Goal: Information Seeking & Learning: Learn about a topic

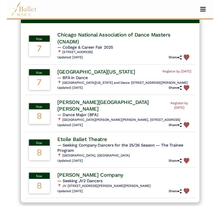
scroll to position [54, 0]
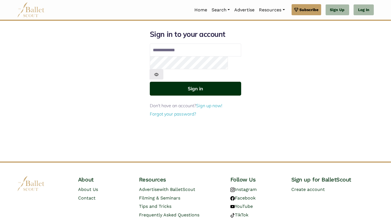
type input "**********"
click at [199, 82] on button "Sign in" at bounding box center [195, 89] width 91 height 14
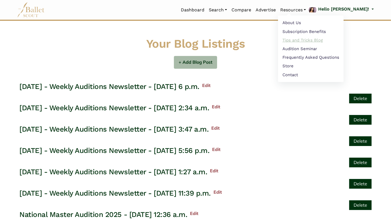
click at [314, 42] on link "Tips and Tricks Blog" at bounding box center [311, 40] width 66 height 9
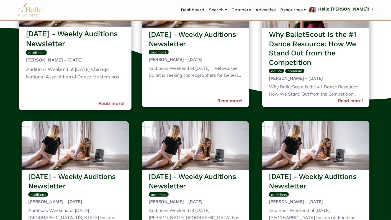
scroll to position [109, 0]
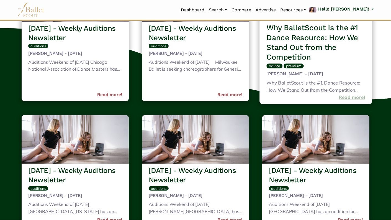
click at [344, 99] on link "Read more!" at bounding box center [352, 97] width 26 height 7
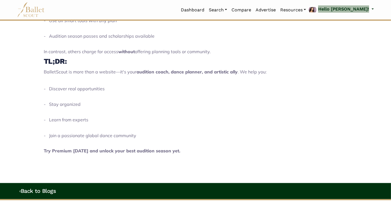
scroll to position [740, 0]
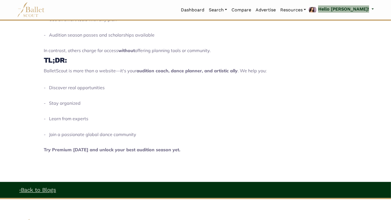
click at [48, 191] on link "‹ Back to Blogs" at bounding box center [37, 190] width 37 height 7
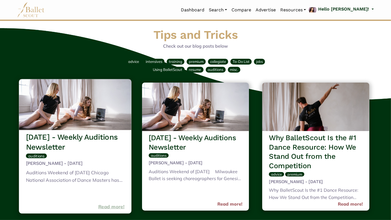
click at [117, 208] on link "Read more!" at bounding box center [111, 206] width 26 height 7
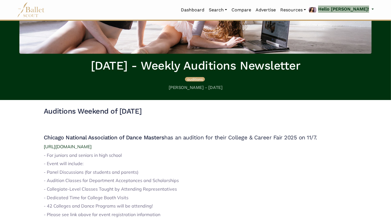
scroll to position [98, 0]
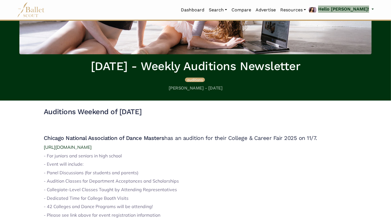
click at [35, 15] on img at bounding box center [31, 9] width 28 height 15
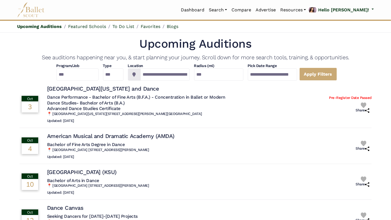
click at [30, 7] on img at bounding box center [31, 9] width 28 height 15
click at [273, 75] on input "**********" at bounding box center [272, 74] width 49 height 12
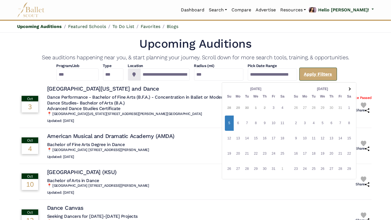
click at [328, 73] on link "Apply Filters" at bounding box center [318, 74] width 38 height 13
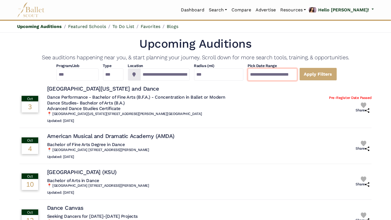
click at [293, 71] on input "**********" at bounding box center [272, 74] width 49 height 12
click at [326, 73] on link "Apply Filters" at bounding box center [318, 74] width 38 height 13
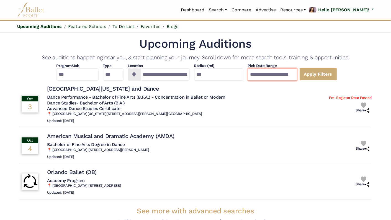
click at [297, 73] on input "**********" at bounding box center [272, 74] width 49 height 12
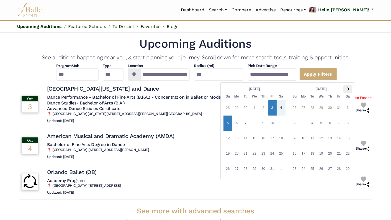
click at [348, 88] on span at bounding box center [347, 88] width 3 height 3
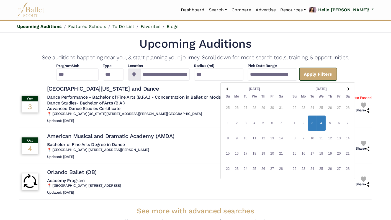
type input "**********"
click at [337, 76] on link "Apply Filters" at bounding box center [318, 74] width 38 height 13
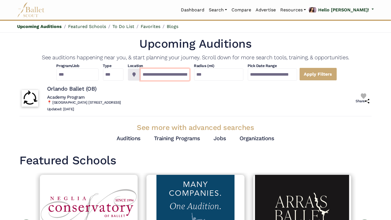
click at [173, 74] on input "**********" at bounding box center [164, 74] width 49 height 12
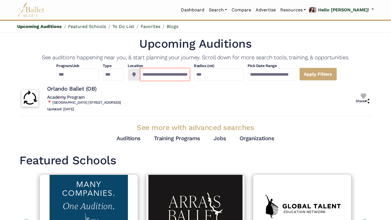
click at [173, 74] on input "**********" at bounding box center [164, 74] width 49 height 12
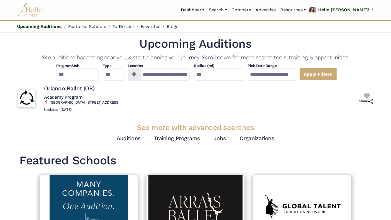
click at [201, 87] on div "Rolling: Orlando Ballet (OB) Academy Program 📍 Orlando Ballet School 600 N. Lak…" at bounding box center [187, 99] width 343 height 32
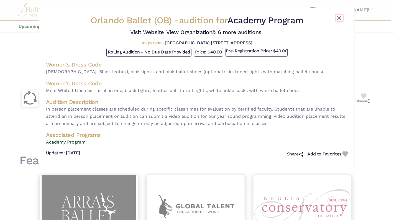
click at [340, 17] on button "Close" at bounding box center [339, 18] width 7 height 7
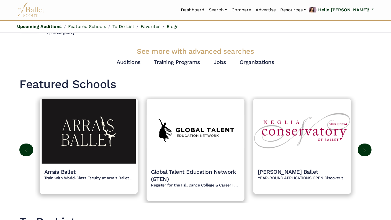
scroll to position [82, 0]
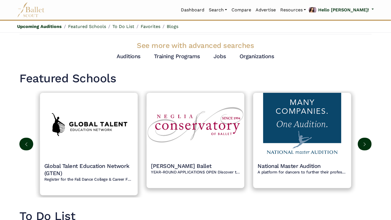
click at [367, 145] on img at bounding box center [365, 144] width 4 height 4
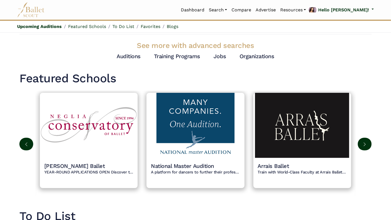
click at [367, 145] on img at bounding box center [365, 144] width 4 height 4
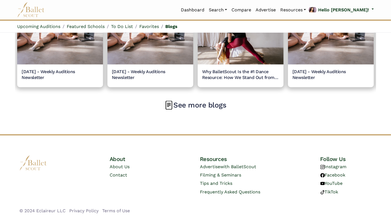
scroll to position [564, 0]
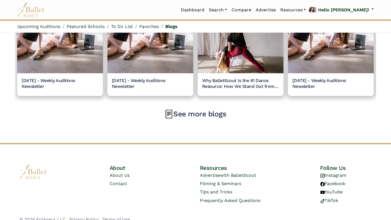
scroll to position [729, 0]
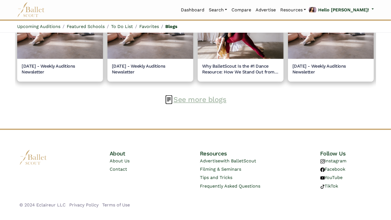
click at [193, 97] on link "See more blogs" at bounding box center [199, 99] width 53 height 8
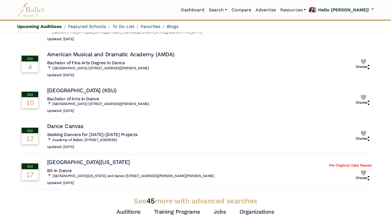
scroll to position [0, 0]
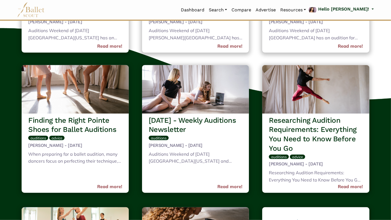
scroll to position [283, 0]
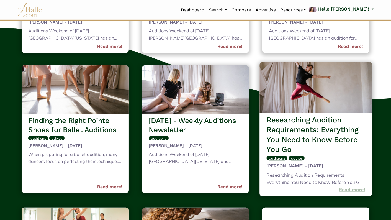
click at [346, 187] on link "Read more!" at bounding box center [352, 189] width 26 height 7
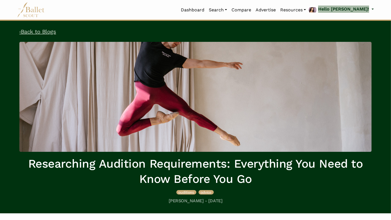
click at [29, 34] on link "‹ Back to Blogs" at bounding box center [37, 31] width 37 height 7
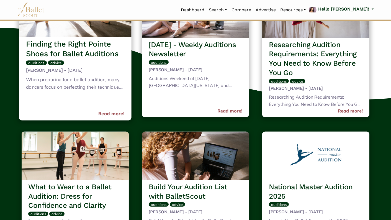
scroll to position [375, 0]
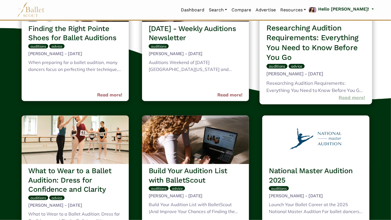
click at [347, 99] on link "Read more!" at bounding box center [352, 97] width 26 height 7
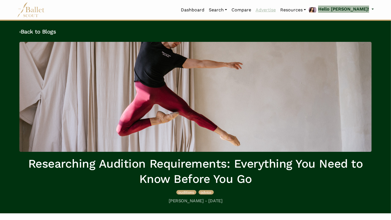
click at [278, 9] on link "Advertise" at bounding box center [265, 10] width 25 height 12
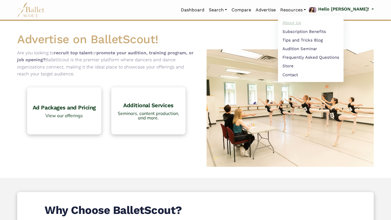
click at [314, 21] on link "About Us" at bounding box center [311, 23] width 66 height 9
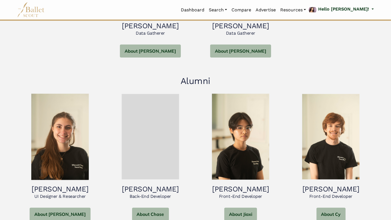
scroll to position [623, 0]
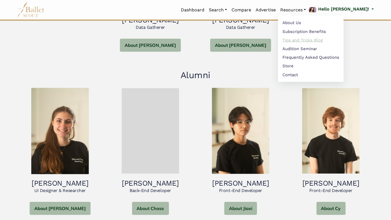
click at [311, 39] on link "Tips and Tricks Blog" at bounding box center [311, 40] width 66 height 9
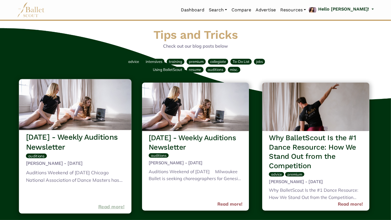
click at [115, 207] on link "Read more!" at bounding box center [111, 206] width 26 height 7
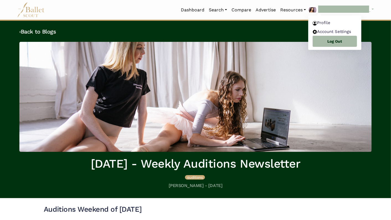
click at [317, 10] on img at bounding box center [313, 9] width 8 height 5
click at [317, 9] on img at bounding box center [313, 9] width 8 height 5
click at [342, 22] on link "Profile" at bounding box center [334, 23] width 53 height 9
